Goal: Information Seeking & Learning: Learn about a topic

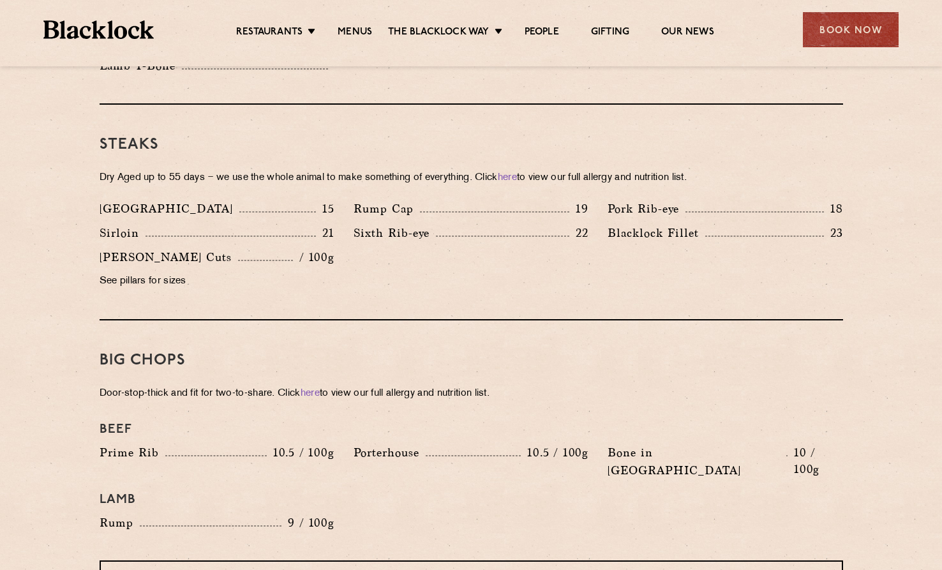
scroll to position [1148, 0]
click at [154, 274] on p "See pillars for sizes" at bounding box center [217, 283] width 235 height 18
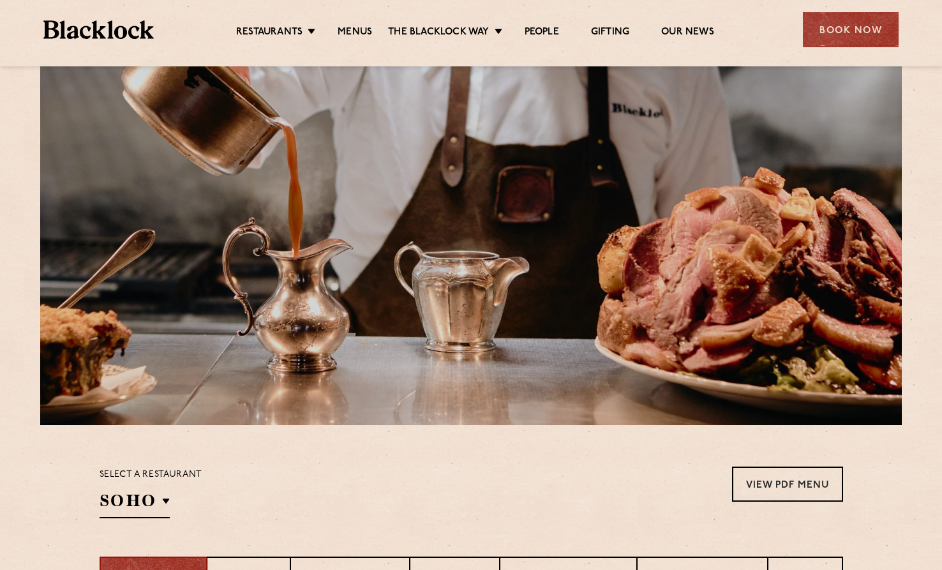
scroll to position [0, 0]
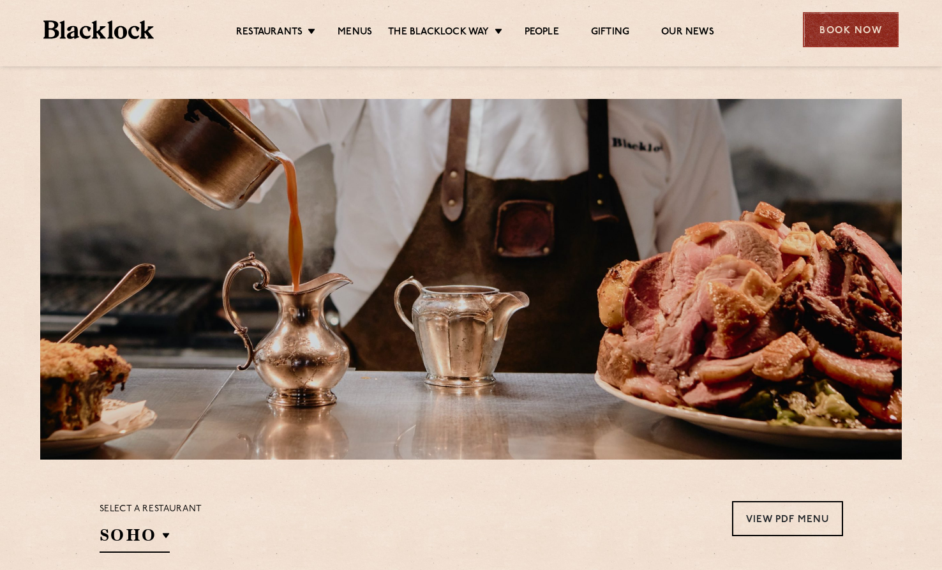
click at [853, 29] on div "Book Now" at bounding box center [850, 29] width 96 height 35
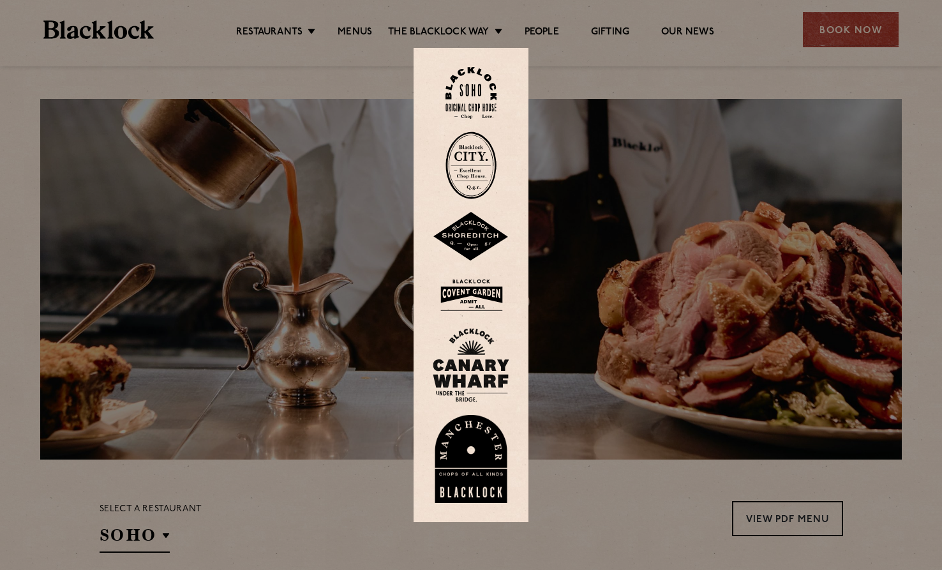
click at [478, 290] on img at bounding box center [470, 294] width 77 height 41
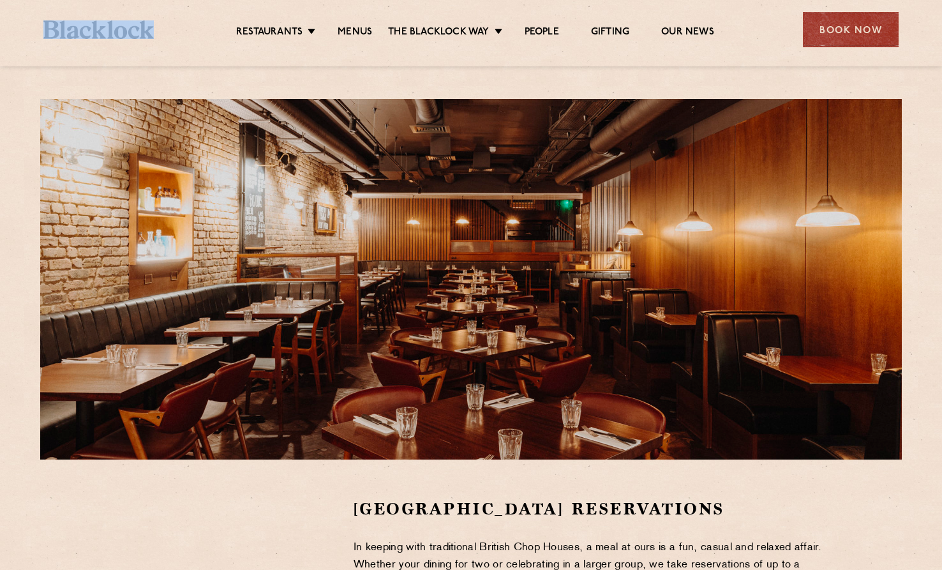
drag, startPoint x: 32, startPoint y: 27, endPoint x: 146, endPoint y: 34, distance: 114.4
click at [146, 34] on div "Restaurants [GEOGRAPHIC_DATA] [GEOGRAPHIC_DATA] [GEOGRAPHIC_DATA] [GEOGRAPHIC_D…" at bounding box center [470, 28] width 893 height 57
click at [352, 27] on link "Menus" at bounding box center [354, 33] width 34 height 14
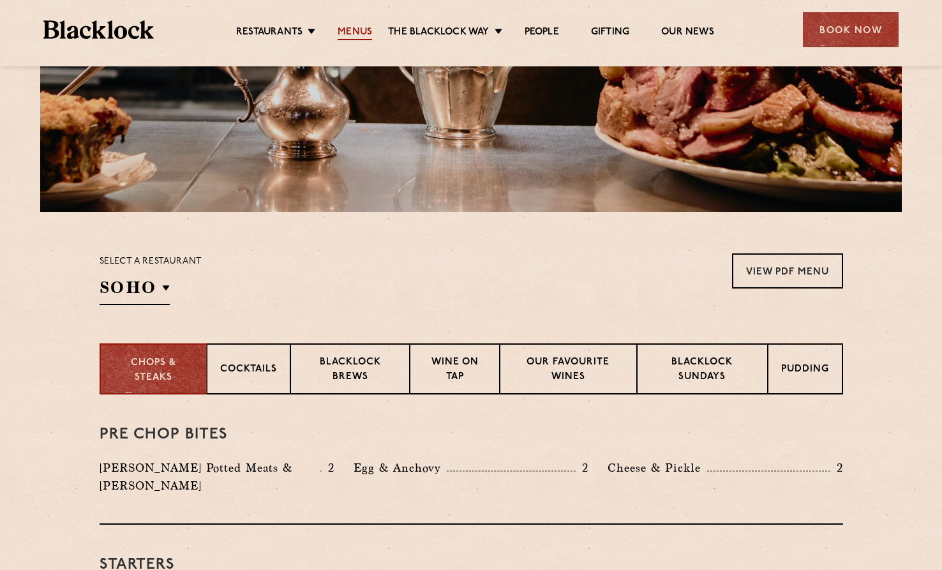
scroll to position [319, 0]
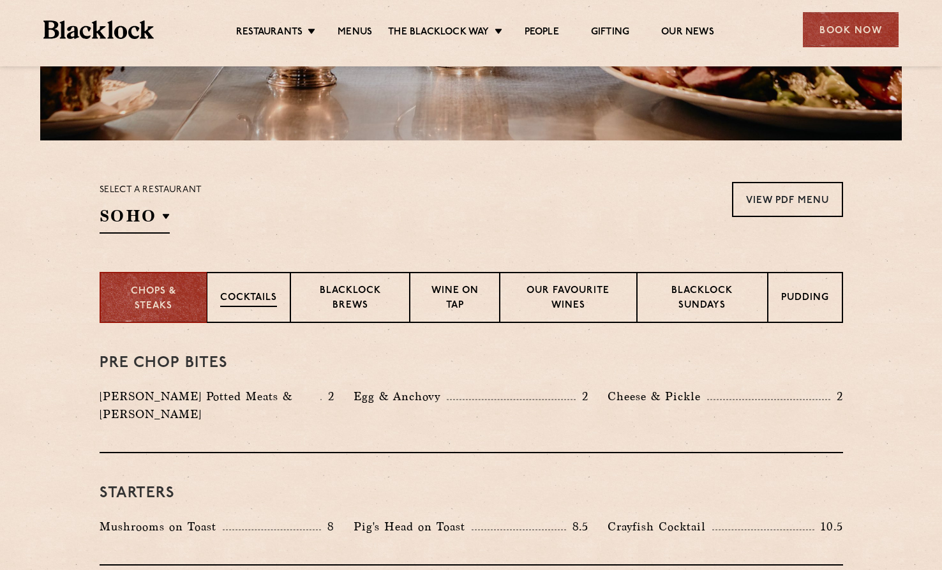
click at [265, 300] on p "Cocktails" at bounding box center [248, 299] width 57 height 16
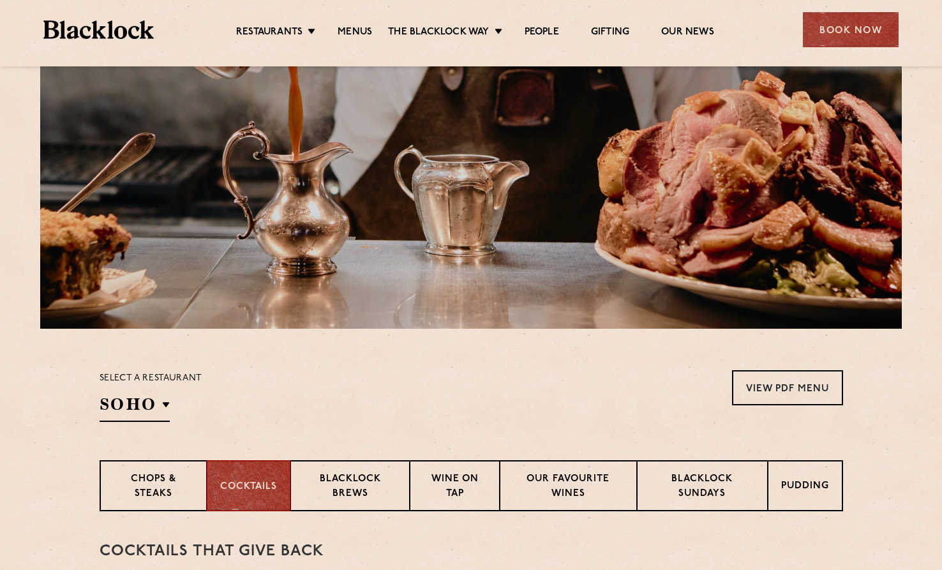
scroll to position [128, 0]
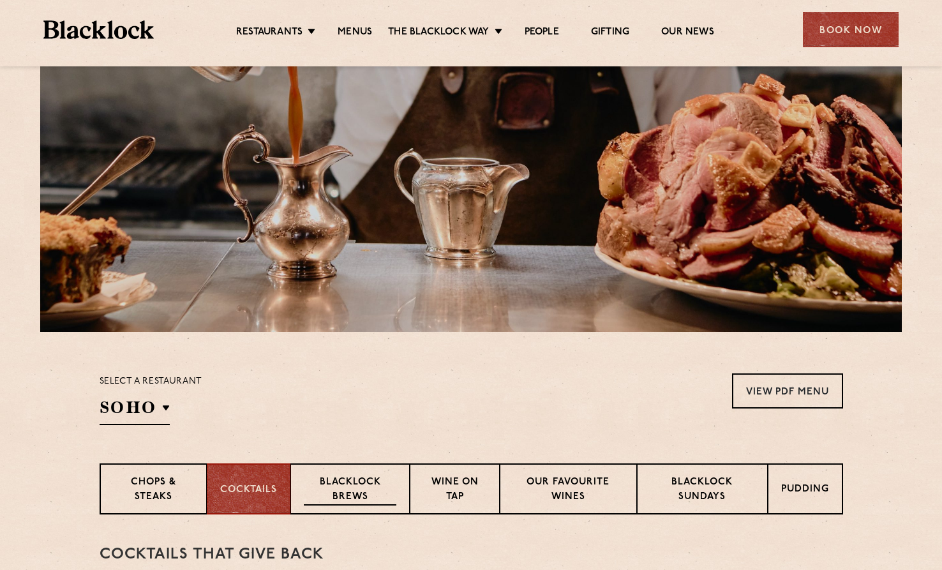
click at [366, 489] on p "Blacklock Brews" at bounding box center [350, 490] width 93 height 30
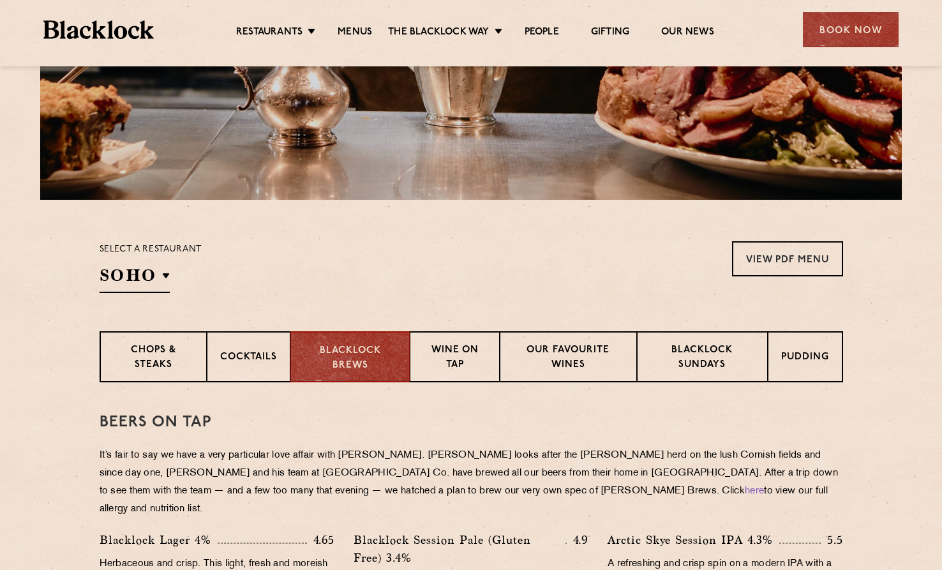
scroll to position [447, 0]
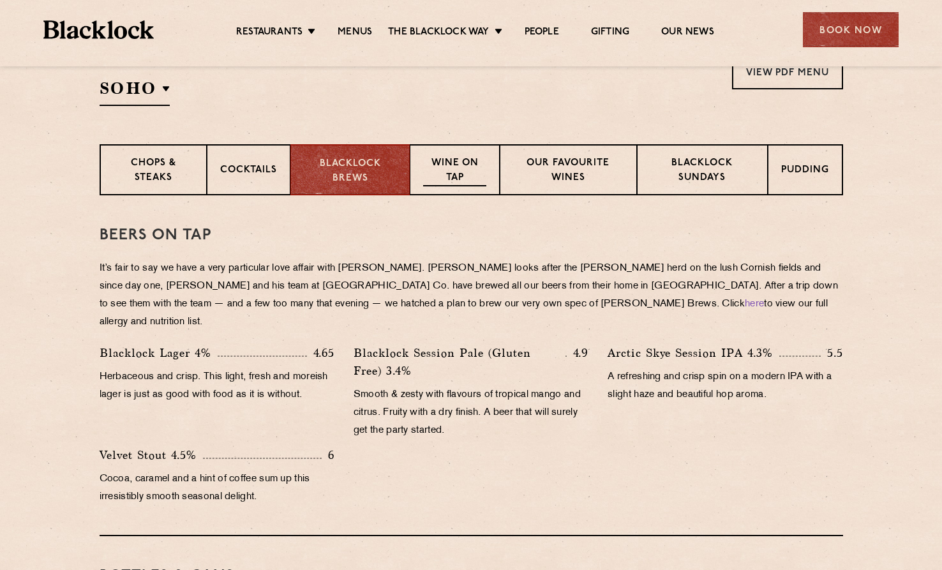
click at [477, 166] on p "Wine on Tap" at bounding box center [454, 171] width 63 height 30
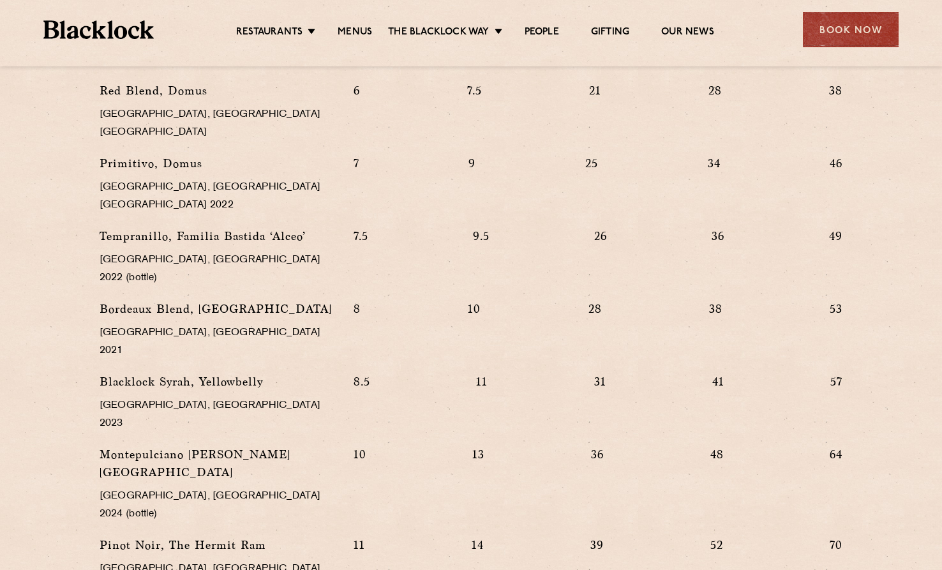
scroll to position [1212, 0]
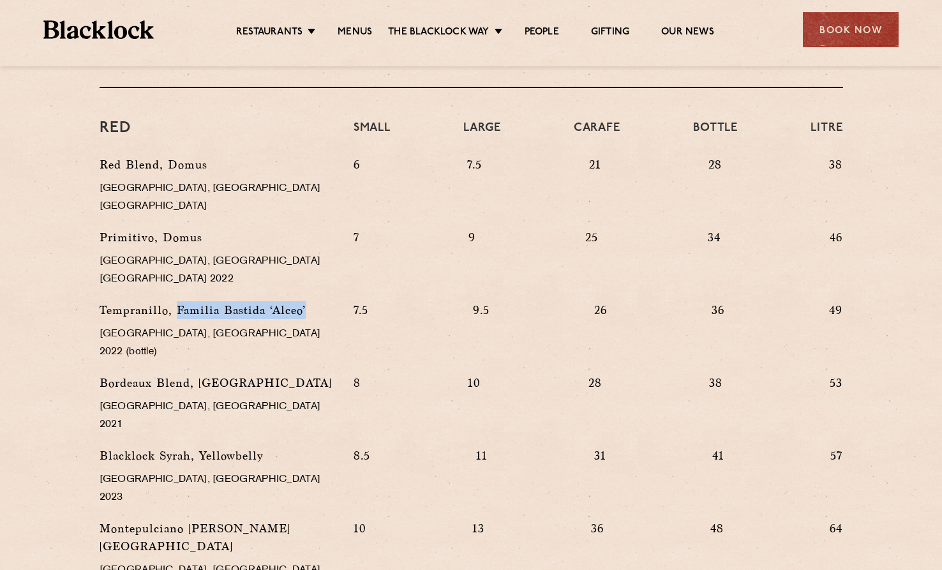
drag, startPoint x: 176, startPoint y: 220, endPoint x: 315, endPoint y: 223, distance: 139.1
click at [315, 301] on p "Tempranillo, Familia Bastida ‘Alceo’" at bounding box center [217, 310] width 235 height 18
copy p "Familia Bastida ‘Alceo’"
click at [43, 363] on section "WINE on tap & by the glass No longer the realm of students drinking Blue Nun ou…" at bounding box center [471, 66] width 942 height 1273
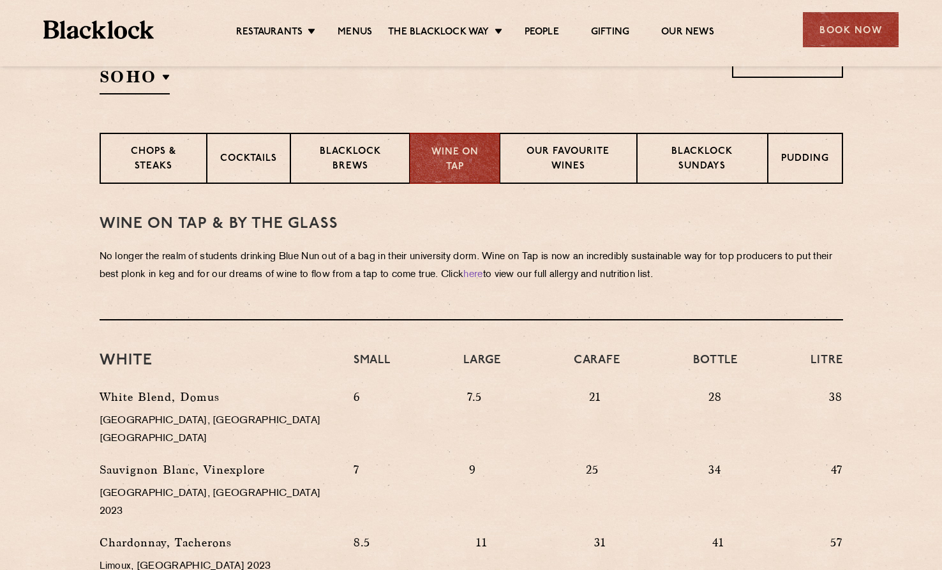
scroll to position [309, 0]
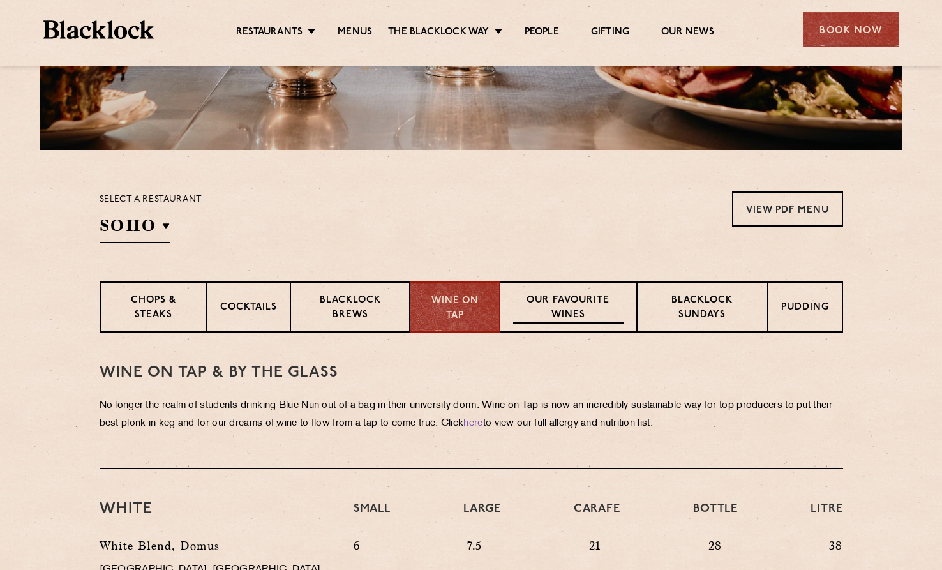
click at [582, 306] on p "Our favourite wines" at bounding box center [568, 308] width 110 height 30
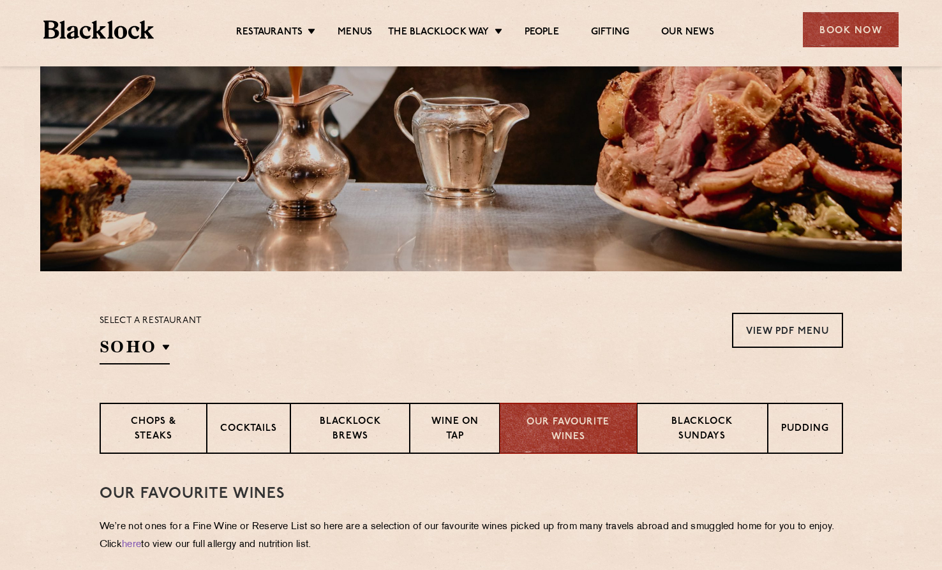
scroll to position [191, 0]
